Goal: Task Accomplishment & Management: Complete application form

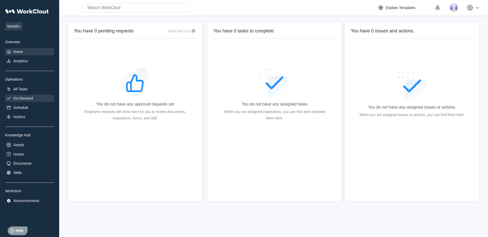
click at [21, 98] on div "On-Demand" at bounding box center [23, 98] width 20 height 4
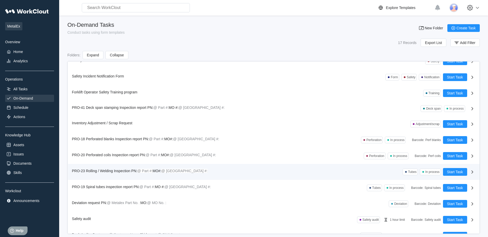
scroll to position [98, 0]
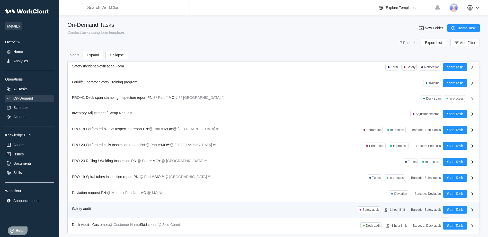
click at [363, 210] on div "Safety audit" at bounding box center [370, 210] width 16 height 4
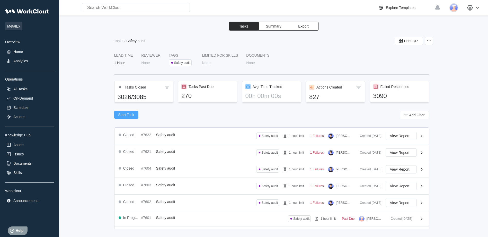
click at [124, 115] on span "Start Task" at bounding box center [126, 115] width 16 height 4
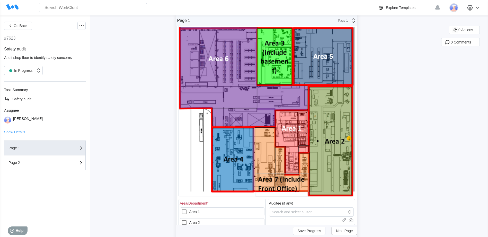
scroll to position [51, 0]
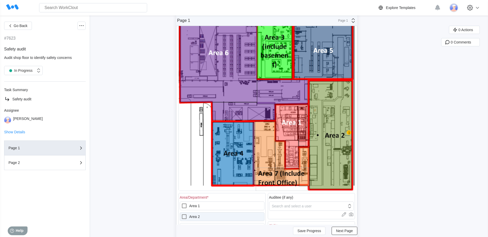
click at [184, 217] on icon at bounding box center [184, 216] width 5 height 5
click at [181, 214] on 2 "Area 2" at bounding box center [181, 213] width 0 height 0
checkbox 2 "true"
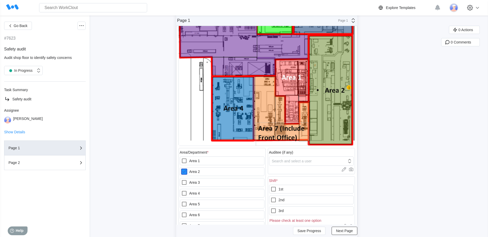
scroll to position [103, 0]
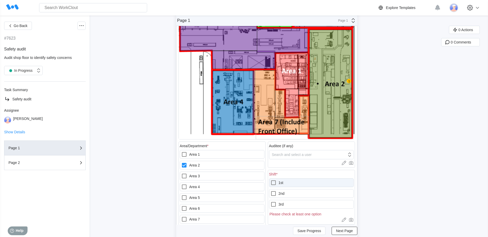
click at [275, 182] on icon at bounding box center [273, 182] width 6 height 6
click at [270, 180] on input "1st" at bounding box center [270, 179] width 0 height 0
checkbox input "true"
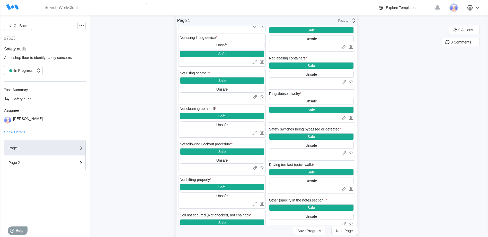
scroll to position [488, 0]
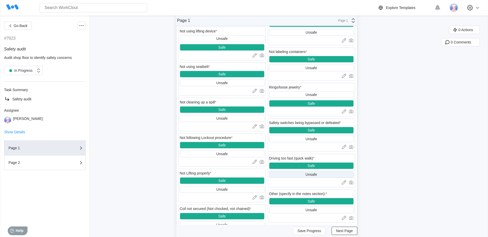
click at [311, 174] on div "Unsafe" at bounding box center [310, 174] width 11 height 4
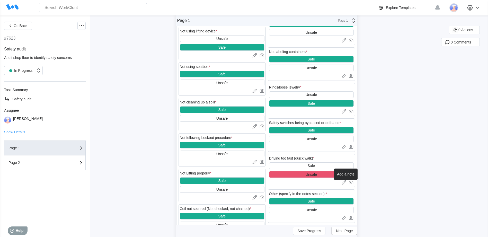
click at [346, 183] on icon at bounding box center [343, 182] width 5 height 5
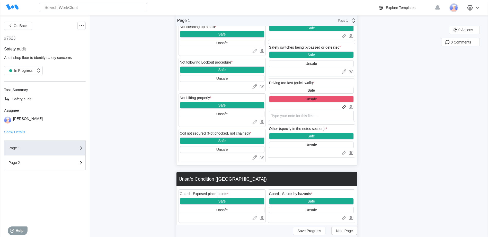
scroll to position [566, 0]
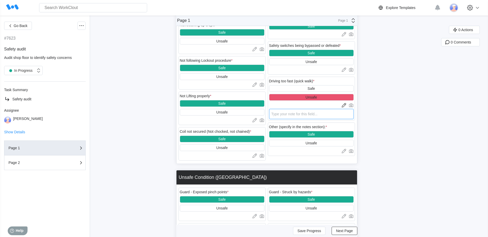
click at [276, 115] on textarea at bounding box center [311, 114] width 85 height 10
type textarea "D"
type textarea "x"
type textarea "Dr"
type textarea "x"
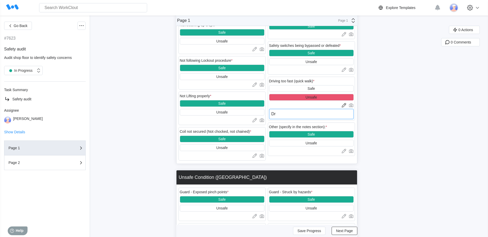
type textarea "Dri"
type textarea "x"
type textarea "Driv"
type textarea "x"
type textarea "Drive"
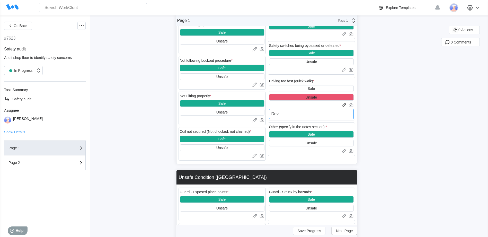
type textarea "x"
type textarea "Driver"
type textarea "x"
type textarea "Driver"
type textarea "x"
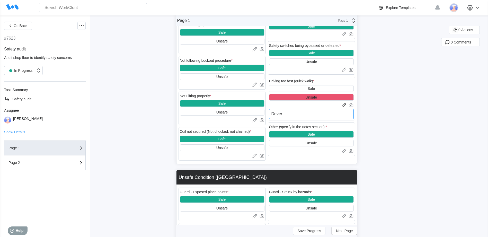
type textarea "Driver w"
type textarea "x"
type textarea "Driver wa"
type textarea "x"
type textarea "Driver was"
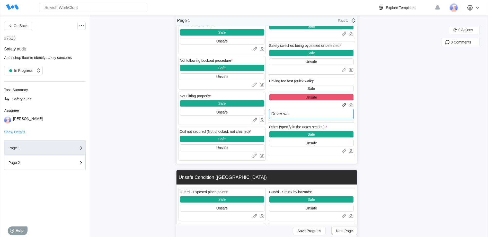
type textarea "x"
type textarea "Driver was"
type textarea "x"
type textarea "Driver was t"
type textarea "x"
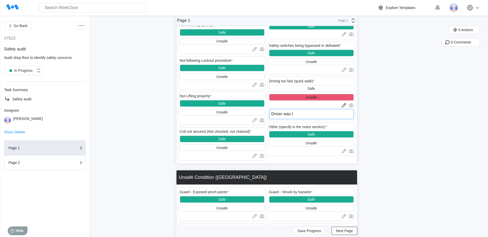
type textarea "Driver was tl"
type textarea "x"
type textarea "Driver was t"
type textarea "x"
type textarea "Driver was ta"
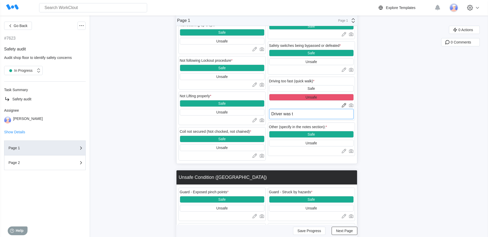
type textarea "x"
type textarea "Driver was tal"
type textarea "x"
type textarea "Driver was talk"
type textarea "x"
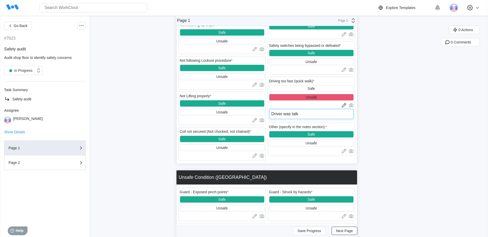
type textarea "Driver was talke"
type textarea "x"
type textarea "Driver was talked"
type textarea "x"
type textarea "Driver was talked"
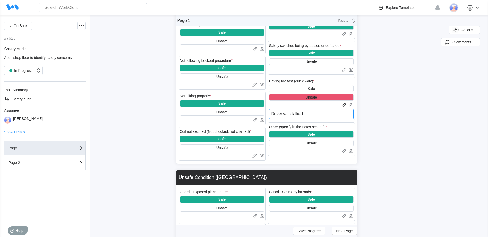
type textarea "x"
type textarea "Driver was talked t"
type textarea "x"
type textarea "Driver was talked to"
type textarea "x"
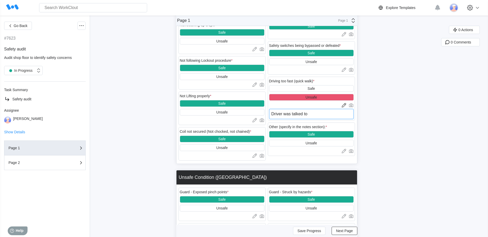
type textarea "Driver was talked to"
type textarea "x"
type textarea "Driver was talked to a"
type textarea "x"
type textarea "Driver was talked to ab"
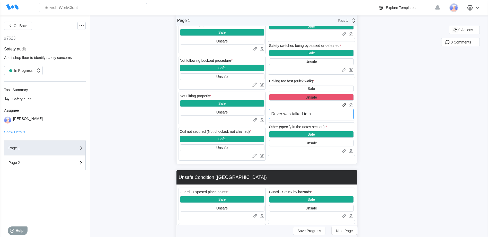
type textarea "x"
type textarea "Driver was talked to abu"
type textarea "x"
type textarea "Driver was talked to abut"
type textarea "x"
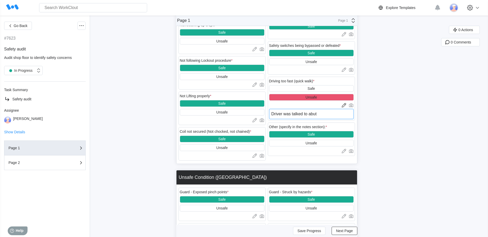
type textarea "Driver was talked to abu"
type textarea "x"
type textarea "Driver was talked to ab"
type textarea "x"
type textarea "Driver was talked to abo"
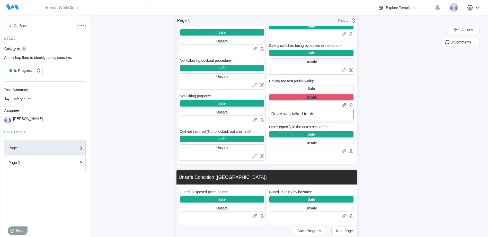
type textarea "x"
type textarea "Driver was talked to abou"
type textarea "x"
type textarea "Driver was talked to about"
type textarea "x"
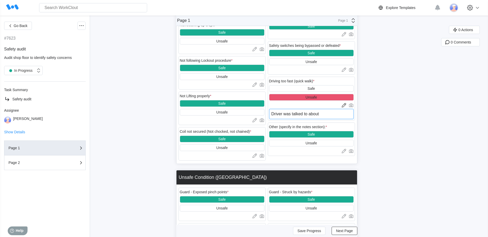
type textarea "Driver was talked to about"
type textarea "x"
type textarea "Driver was talked to about m"
type textarea "x"
type textarea "Driver was talked to about ma"
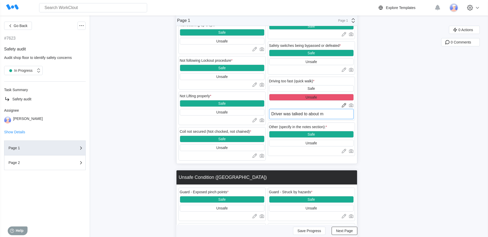
type textarea "x"
type textarea "Driver was talked to about mak"
type textarea "x"
type textarea "Driver was talked to about [PERSON_NAME]"
type textarea "x"
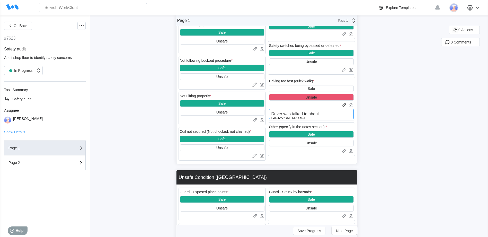
type textarea "Driver was talked to about makin"
type textarea "x"
type textarea "Driver was talked to about making"
type textarea "x"
type textarea "Driver was talked to about making"
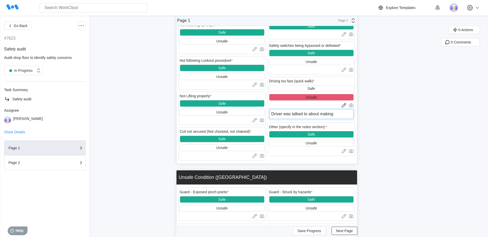
type textarea "x"
type textarea "Driver was talked to about making s"
type textarea "x"
type textarea "Driver was talked to about making su"
type textarea "x"
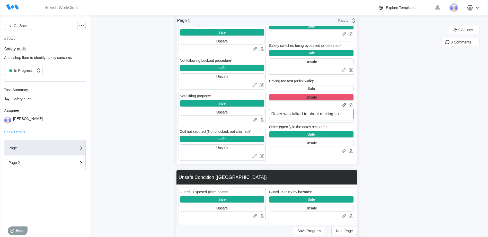
type textarea "Driver was talked to about making sur"
type textarea "x"
type textarea "Driver was talked to about making sure"
type textarea "x"
type textarea "Driver was talked to about making sure"
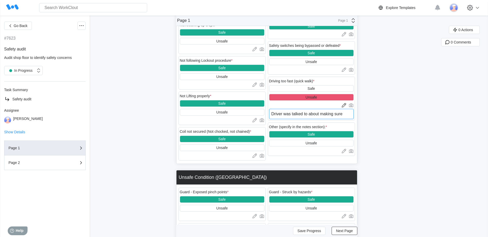
type textarea "x"
type textarea "Driver was talked to about making sure t"
type textarea "x"
type textarea "Driver was talked to about making sure to"
type textarea "x"
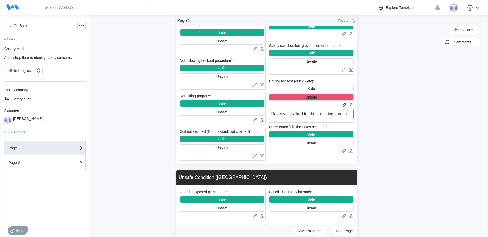
type textarea "Driver was talked to about making sure to"
type textarea "x"
type textarea "Driver was talked to about making sure to s"
type textarea "x"
type textarea "Driver was talked to about making sure to st"
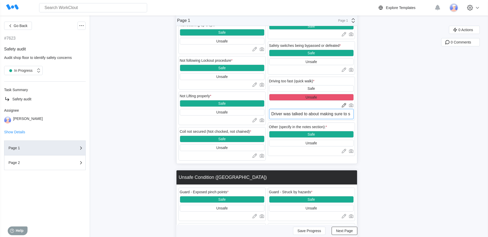
type textarea "x"
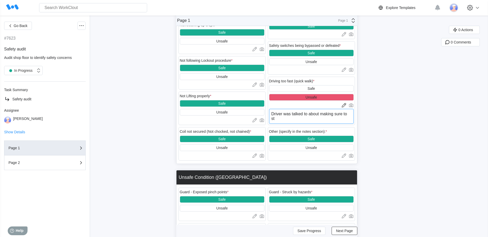
type textarea "Driver was talked to about making sure to sto"
type textarea "x"
type textarea "Driver was talked to about making sure to stop"
type textarea "x"
type textarea "Driver was talked to about making sure to stop"
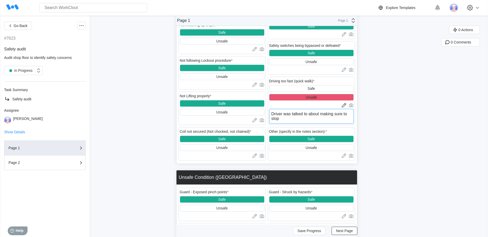
type textarea "x"
type textarea "Driver was talked to about making sure to stop f"
type textarea "x"
type textarea "Driver was talked to about making sure to stop fo"
type textarea "x"
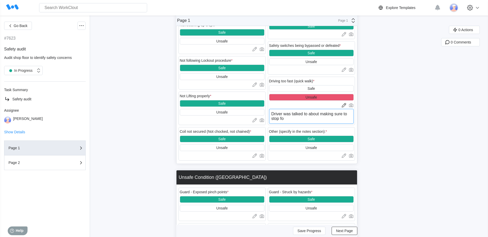
type textarea "Driver was talked to about making sure to stop for"
type textarea "x"
type textarea "Driver was talked to about making sure to stop for"
type textarea "x"
type textarea "Driver was talked to about making sure to stop for a"
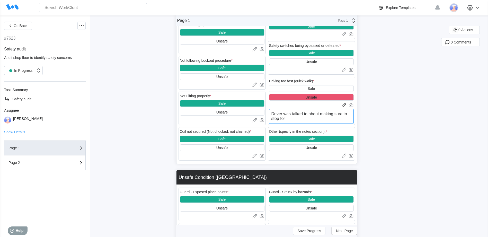
type textarea "x"
type textarea "Driver was talked to about making sure to stop for al"
type textarea "x"
type textarea "Driver was talked to about making sure to stop for all"
type textarea "x"
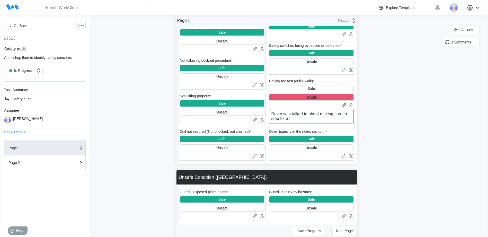
type textarea "Driver was talked to about making sure to stop for all"
type textarea "x"
type textarea "Driver was talked to about making sure to stop for all s"
type textarea "x"
type textarea "Driver was talked to about making sure to stop for all si"
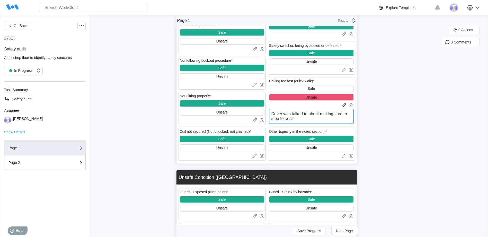
type textarea "x"
type textarea "Driver was talked to about making sure to stop for all sig"
type textarea "x"
type textarea "Driver was talked to about making sure to stop for all sign"
type textarea "x"
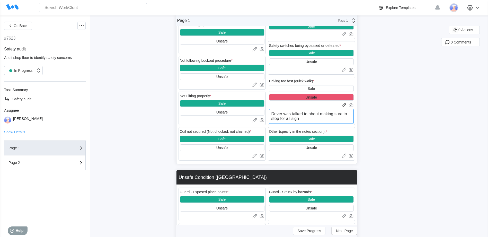
type textarea "Driver was talked to about making sure to stop for all signs"
type textarea "x"
click at [292, 117] on textarea "Driver was talked to about making sure to stop for all signs" at bounding box center [311, 116] width 85 height 15
click at [293, 119] on textarea "Driver was talked to about making sure to stop for all signs" at bounding box center [311, 116] width 85 height 15
type textarea "Driver was talked to about making sure to stop for all ssigns"
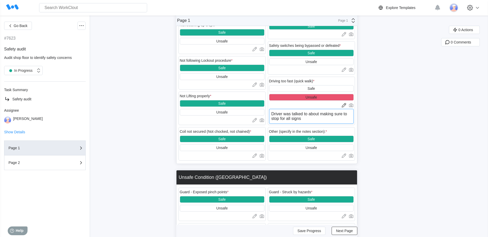
type textarea "x"
type textarea "Driver was talked to about making sure to stop for all stsigns"
type textarea "x"
type textarea "Driver was talked to about making sure to stop for all stosigns"
type textarea "x"
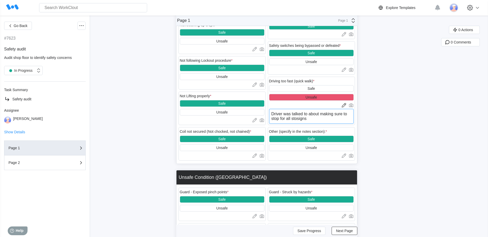
type textarea "Driver was talked to about making sure to stop for all stopsigns"
type textarea "x"
type textarea "Driver was talked to about making sure to stop for all stop signs"
type textarea "x"
type textarea "Driver was talked to about making sure to stop for all stop signs"
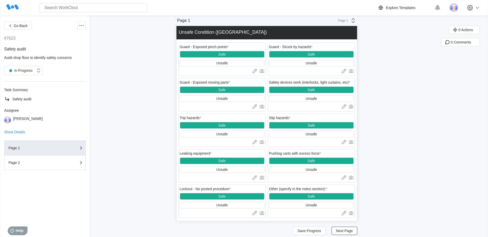
scroll to position [719, 0]
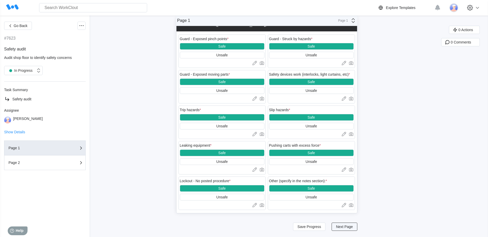
click at [341, 227] on span "Next Page" at bounding box center [344, 227] width 17 height 4
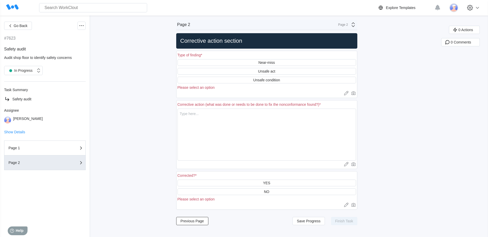
scroll to position [0, 0]
click at [258, 70] on div "Unsafe act" at bounding box center [266, 71] width 178 height 7
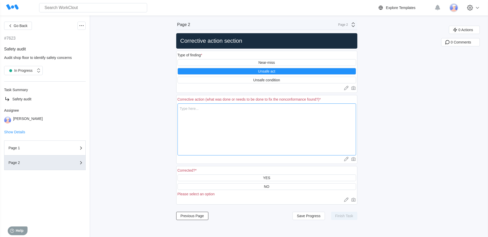
click at [182, 110] on textarea at bounding box center [266, 129] width 178 height 52
type textarea "D"
type textarea "x"
type textarea "Dr"
type textarea "x"
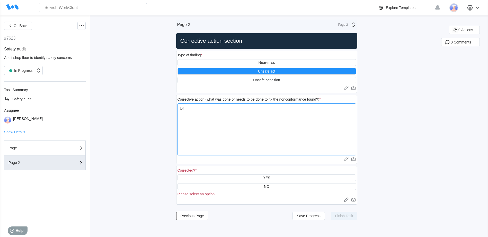
type textarea "Dri"
type textarea "x"
type textarea "Driv"
type textarea "x"
type textarea "Drive"
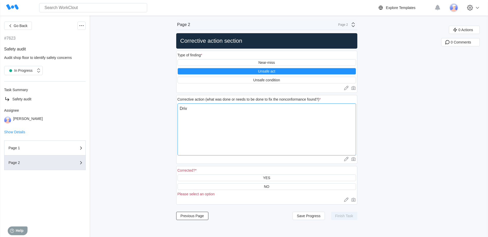
type textarea "x"
type textarea "Driver"
type textarea "x"
type textarea "Driver"
type textarea "x"
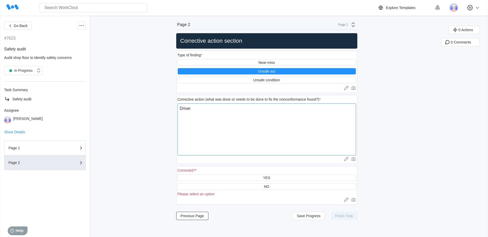
type textarea "Driver w"
type textarea "x"
type textarea "Driver wa"
type textarea "x"
type textarea "Driver was"
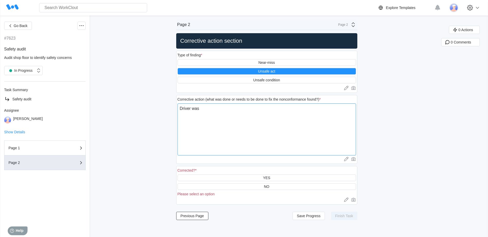
type textarea "x"
type textarea "Driver was"
type textarea "x"
type textarea "Driver was m"
type textarea "x"
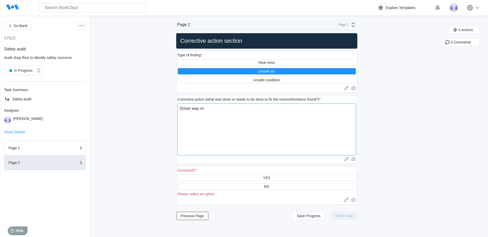
type textarea "Driver was ma"
type textarea "x"
type textarea "Driver was mad"
type textarea "x"
type textarea "Driver was made"
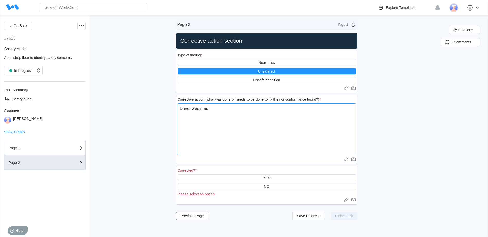
type textarea "x"
type textarea "Driver was made"
type textarea "x"
type textarea "Driver was made a"
type textarea "x"
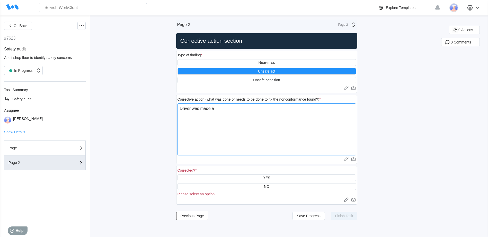
type textarea "Driver was made aw"
type textarea "x"
type textarea "Driver was made awa"
type textarea "x"
type textarea "Driver was made awar"
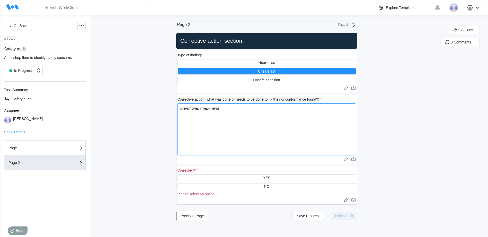
type textarea "x"
type textarea "Driver was made aware"
type textarea "x"
type textarea "Driver was made aware"
type textarea "x"
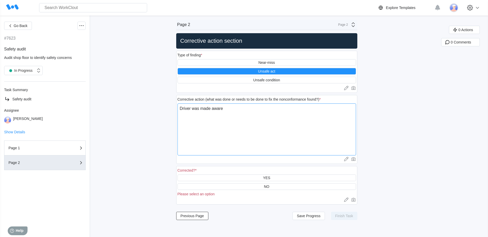
type textarea "Driver was made aware o"
type textarea "x"
type textarea "Driver was made aware of"
type textarea "x"
type textarea "Driver was made aware of"
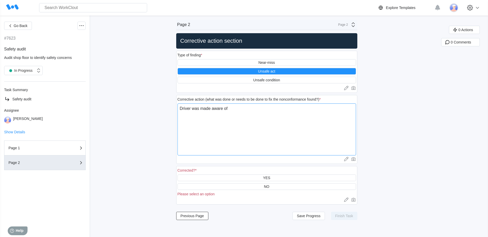
type textarea "x"
type textarea "Driver was made aware of s"
type textarea "x"
type textarea "Driver was made aware of sp"
type textarea "x"
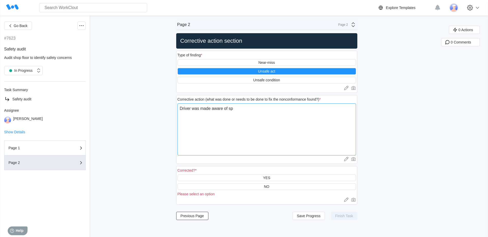
type textarea "Driver was made aware of spe"
click at [266, 177] on div "YES" at bounding box center [266, 178] width 7 height 4
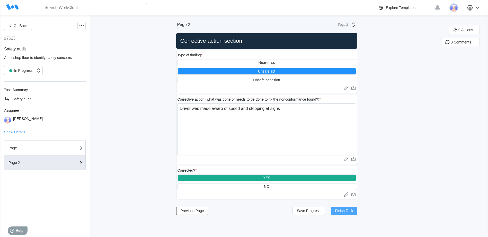
click at [347, 210] on span "Finish Task" at bounding box center [344, 211] width 18 height 4
